Goal: Task Accomplishment & Management: Use online tool/utility

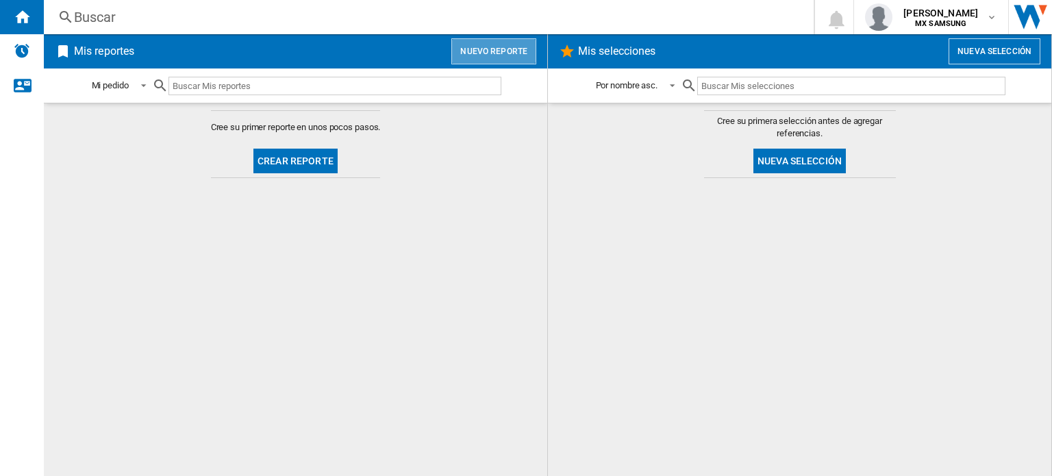
click at [486, 46] on button "Nuevo reporte" at bounding box center [494, 51] width 85 height 26
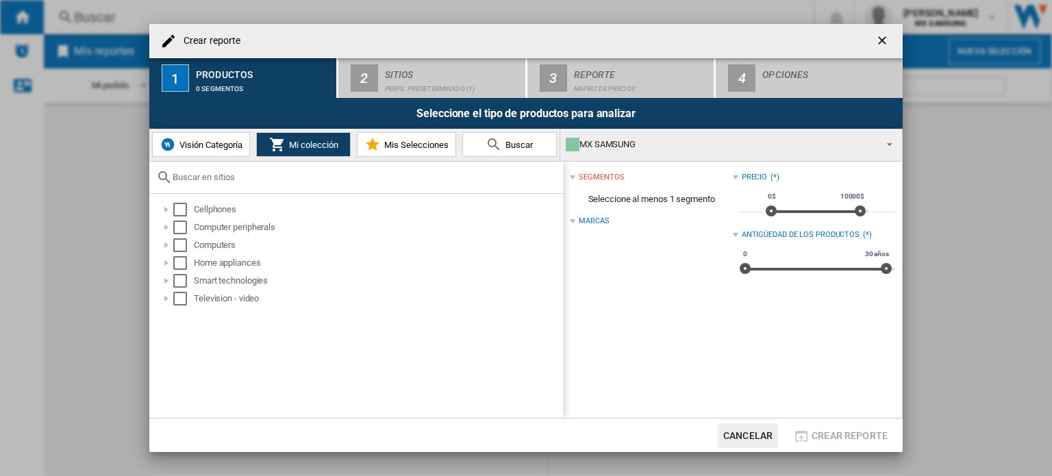
click at [839, 144] on div "MX SAMSUNG" at bounding box center [720, 144] width 309 height 19
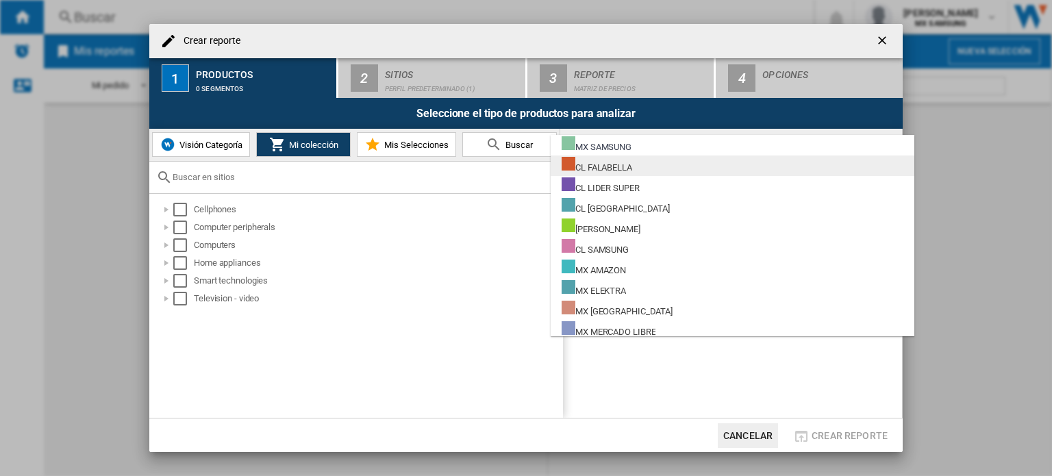
click at [630, 166] on div "CL FALABELLA" at bounding box center [597, 165] width 71 height 17
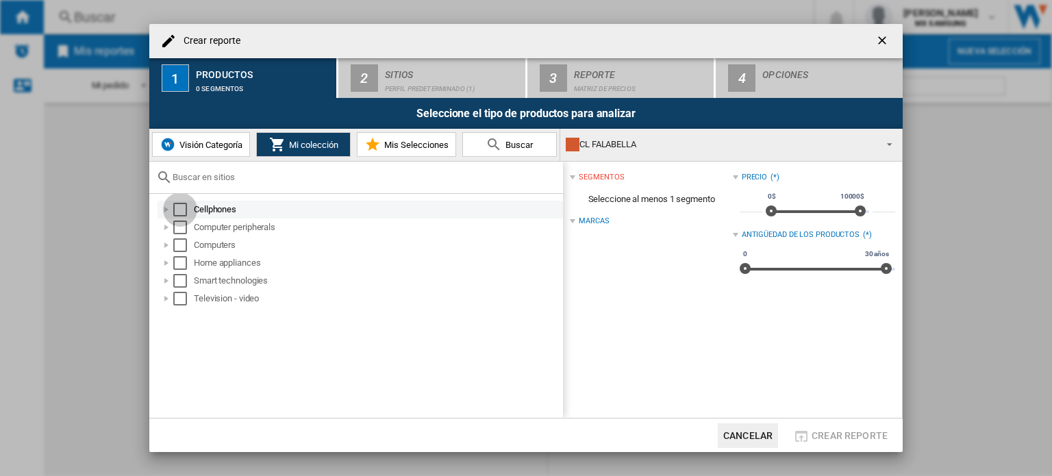
click at [181, 208] on div "Select" at bounding box center [180, 210] width 14 height 14
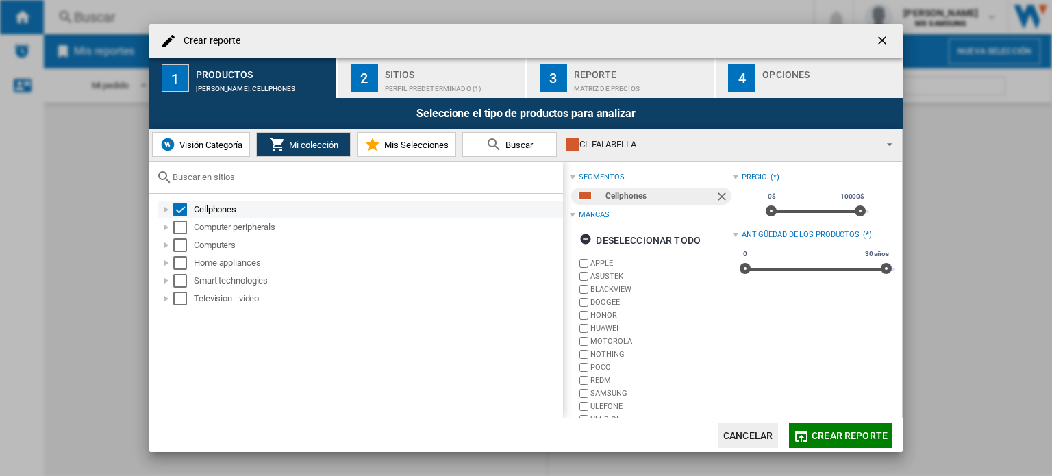
click at [166, 208] on div at bounding box center [167, 210] width 14 height 14
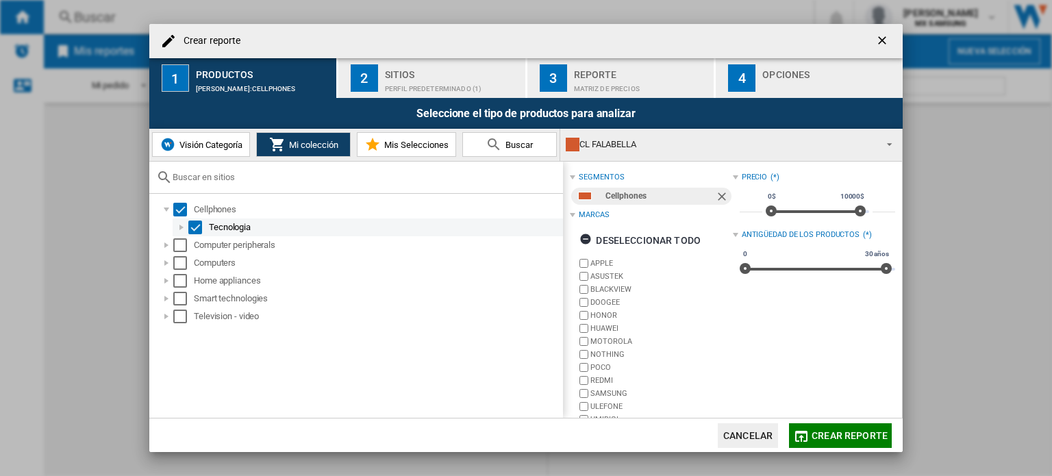
click at [178, 224] on div at bounding box center [182, 228] width 14 height 14
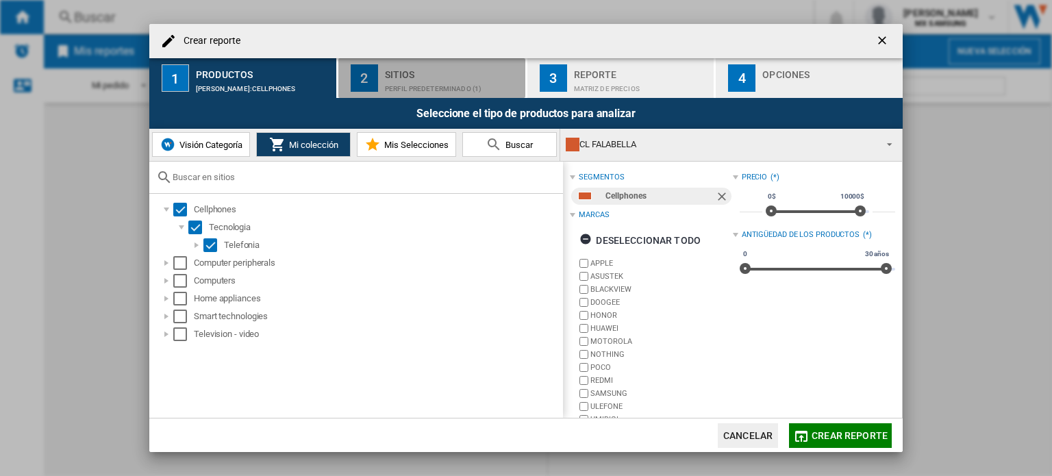
click at [423, 82] on div "Perfil predeterminado (1)" at bounding box center [452, 85] width 135 height 14
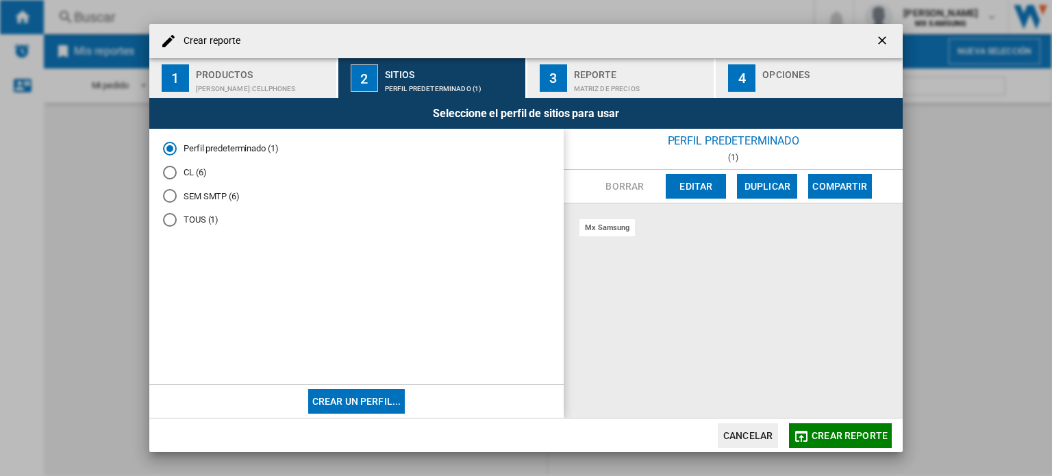
click at [200, 168] on md-radio-button "CL (6)" at bounding box center [356, 172] width 387 height 13
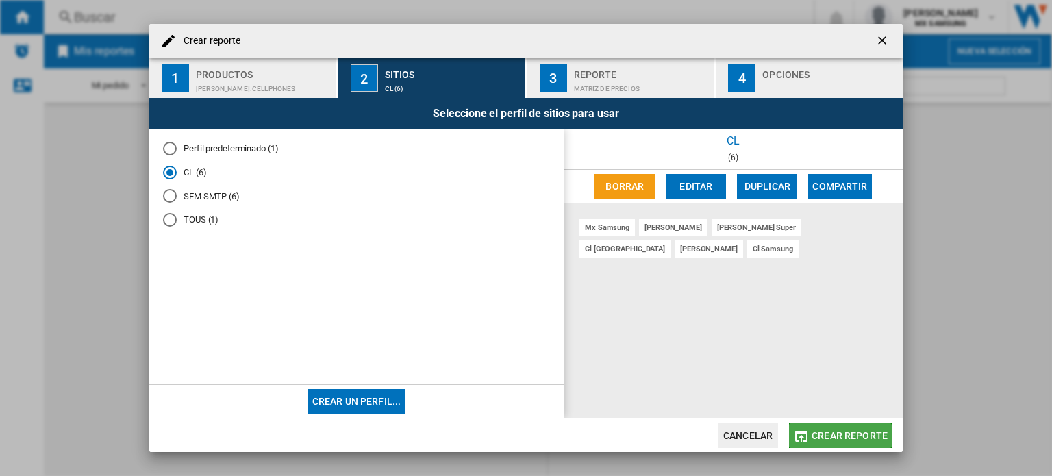
click at [866, 430] on span "Crear reporte" at bounding box center [850, 435] width 76 height 11
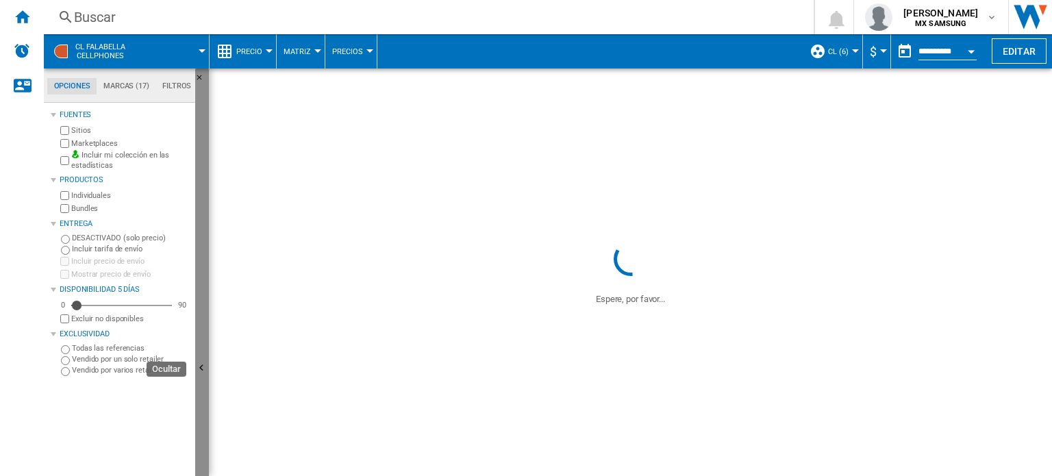
click at [204, 350] on button "Ocultar" at bounding box center [202, 369] width 14 height 601
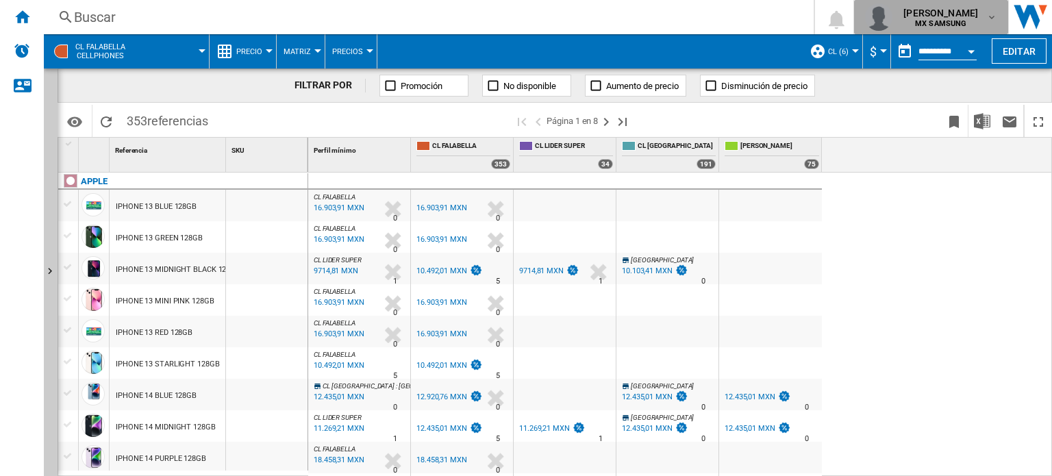
click at [996, 17] on md-icon "button" at bounding box center [992, 17] width 11 height 11
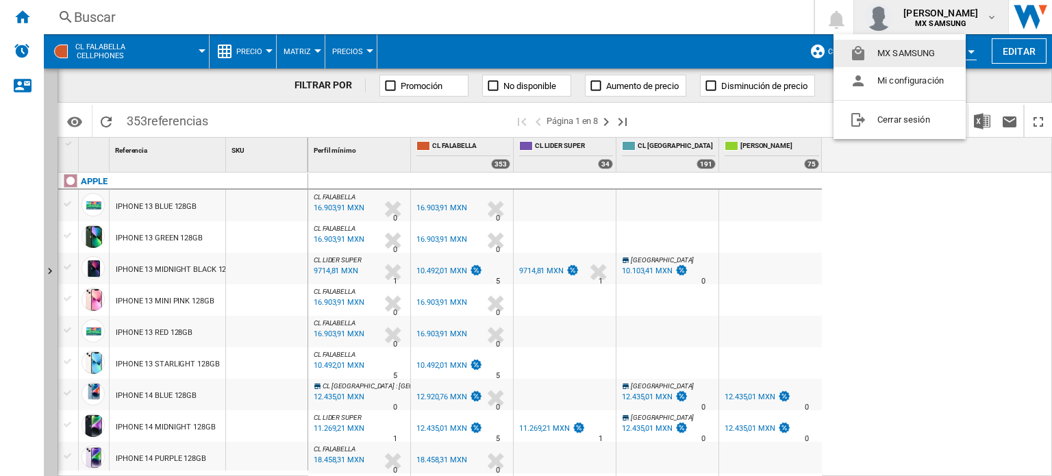
click at [1006, 49] on md-backdrop at bounding box center [526, 238] width 1052 height 476
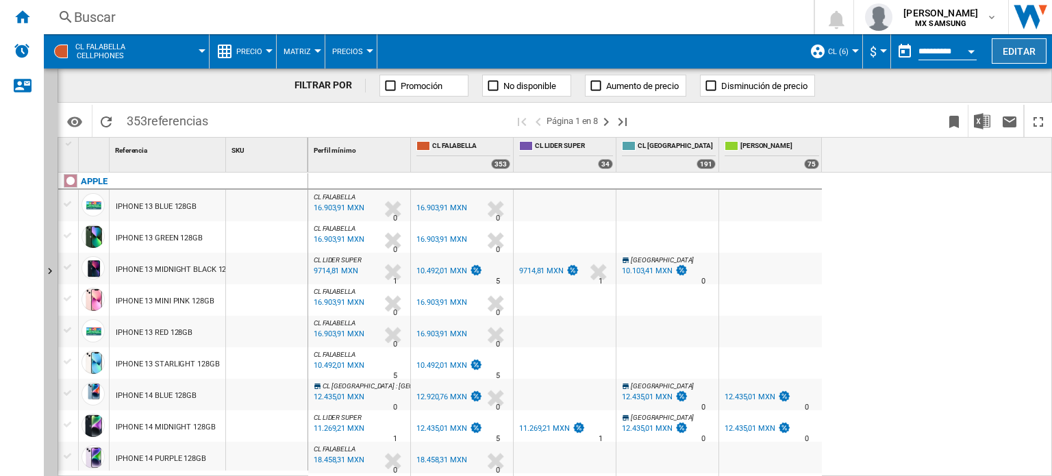
click at [1022, 41] on button "Editar" at bounding box center [1019, 50] width 55 height 25
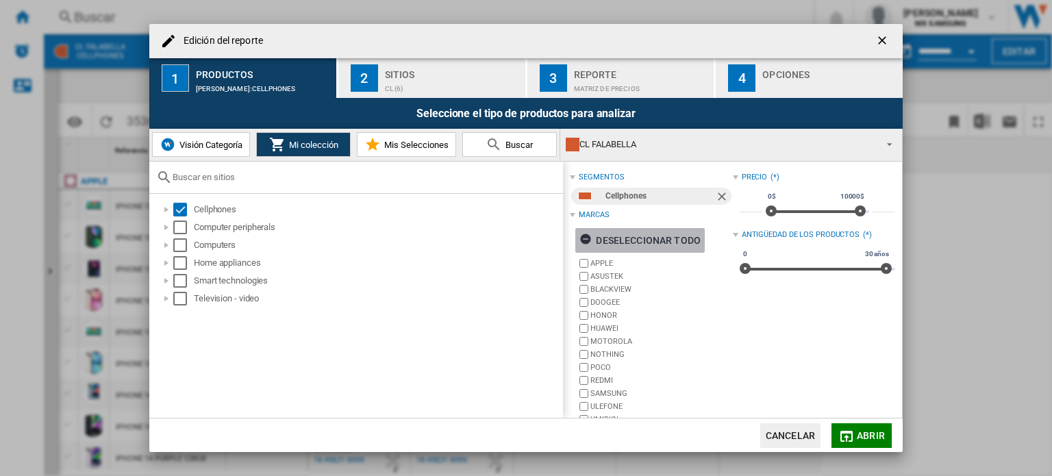
click at [586, 239] on ng-md-icon "Edición del ..." at bounding box center [588, 241] width 16 height 16
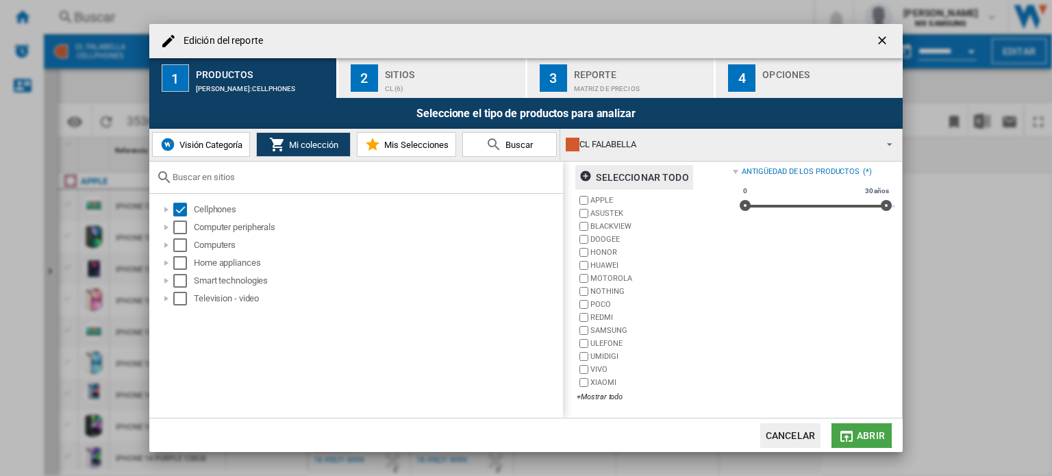
click at [869, 438] on span "Abrir" at bounding box center [871, 435] width 28 height 11
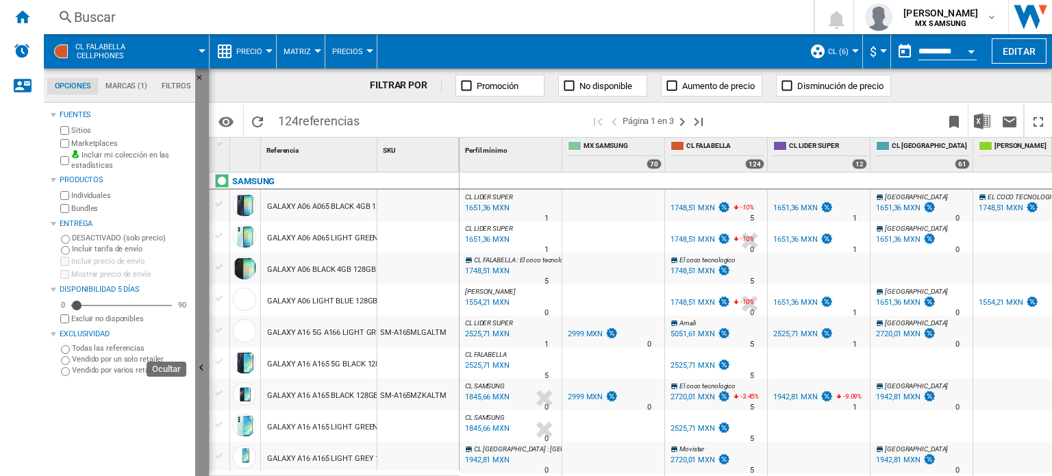
click at [202, 316] on button "Ocultar" at bounding box center [202, 369] width 14 height 601
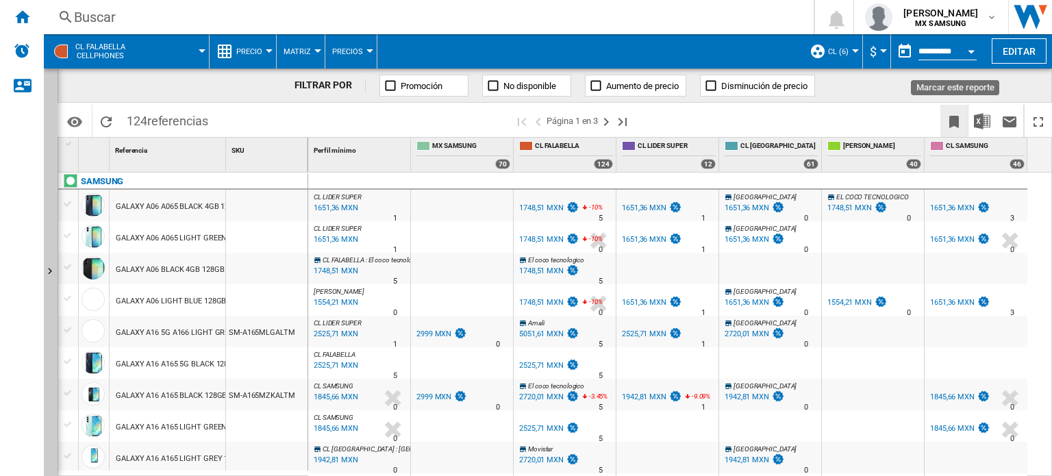
click at [951, 116] on ng-md-icon "Marcar este reporte" at bounding box center [954, 122] width 16 height 16
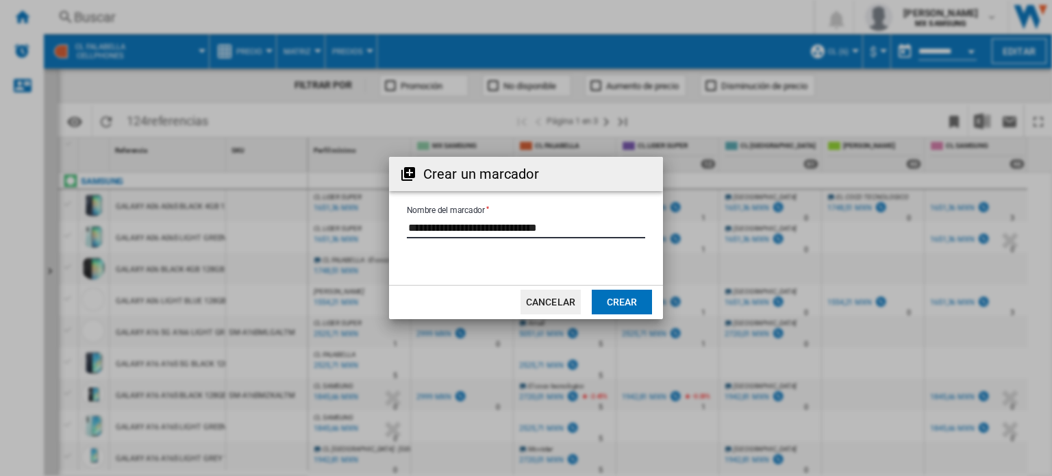
click at [611, 228] on input "Nombre del marcador" at bounding box center [526, 228] width 238 height 21
drag, startPoint x: 611, startPoint y: 228, endPoint x: 438, endPoint y: 228, distance: 172.7
click at [438, 228] on input "Nombre del marcador" at bounding box center [526, 228] width 238 height 21
type input "**"
click at [604, 298] on button "Crear" at bounding box center [622, 302] width 60 height 25
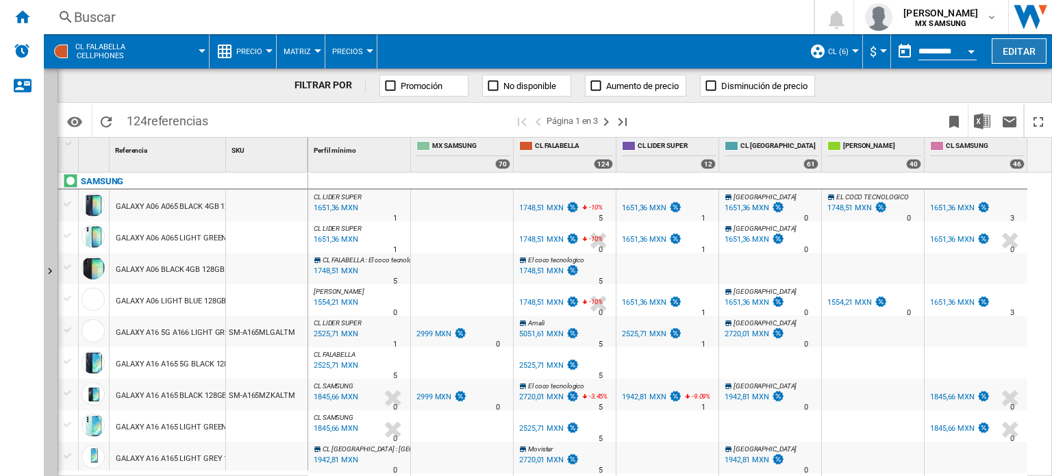
click at [1019, 46] on button "Editar" at bounding box center [1019, 50] width 55 height 25
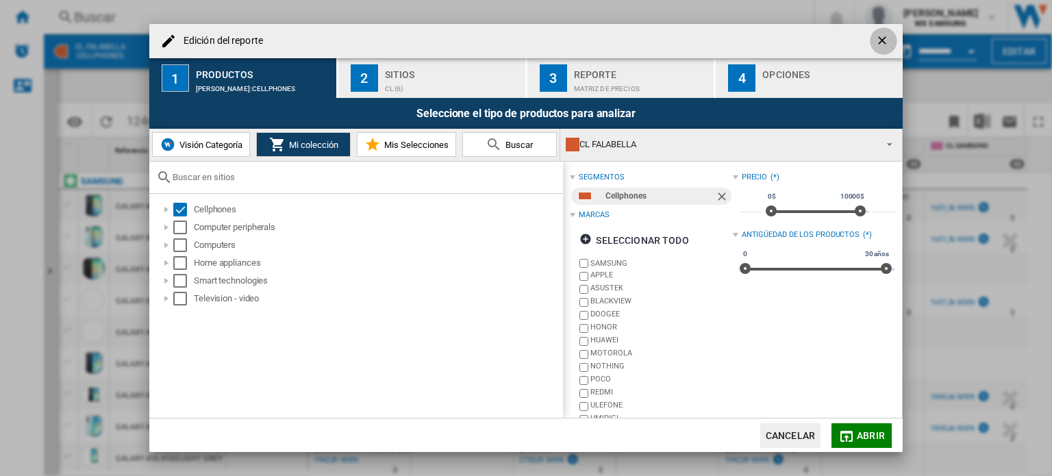
click at [885, 40] on ng-md-icon "getI18NText('BUTTONS.CLOSE_DIALOG')" at bounding box center [884, 42] width 16 height 16
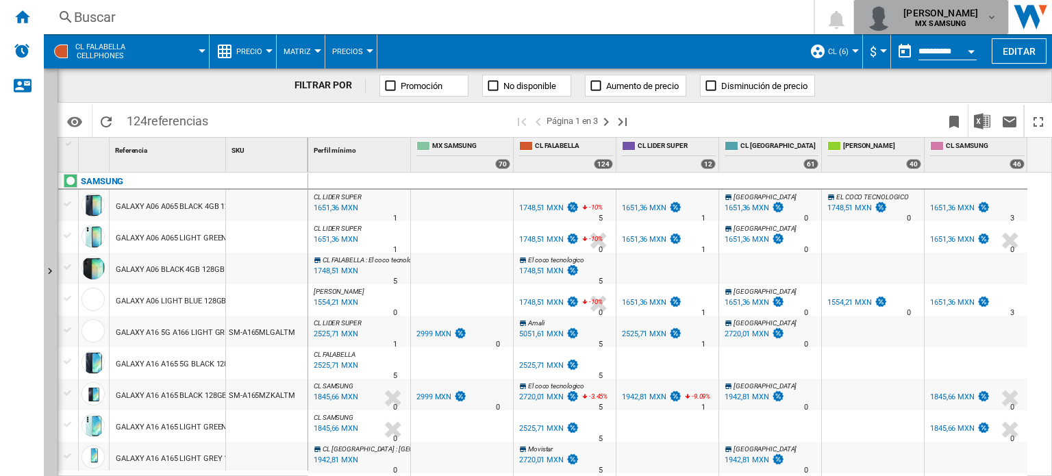
click at [995, 13] on md-icon "button" at bounding box center [992, 17] width 11 height 11
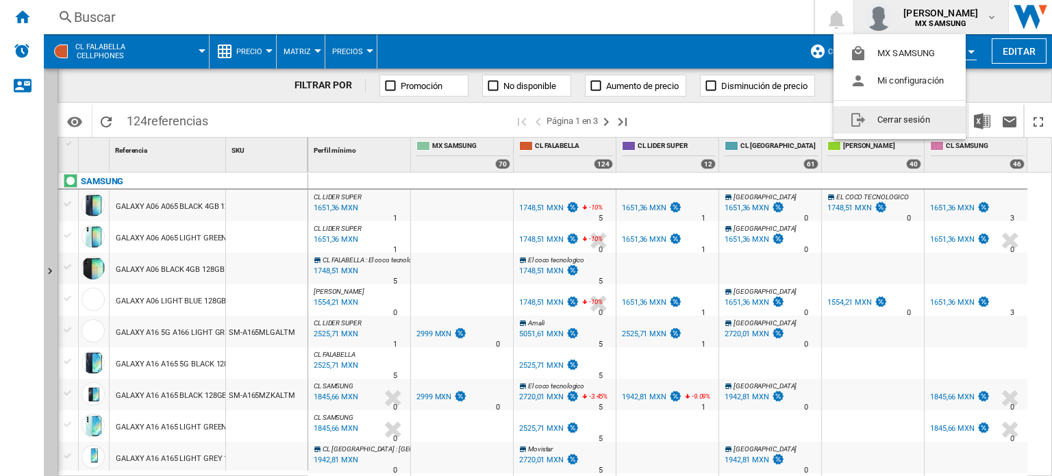
click at [891, 126] on button "Cerrar sesión" at bounding box center [900, 119] width 132 height 27
